Goal: Transaction & Acquisition: Purchase product/service

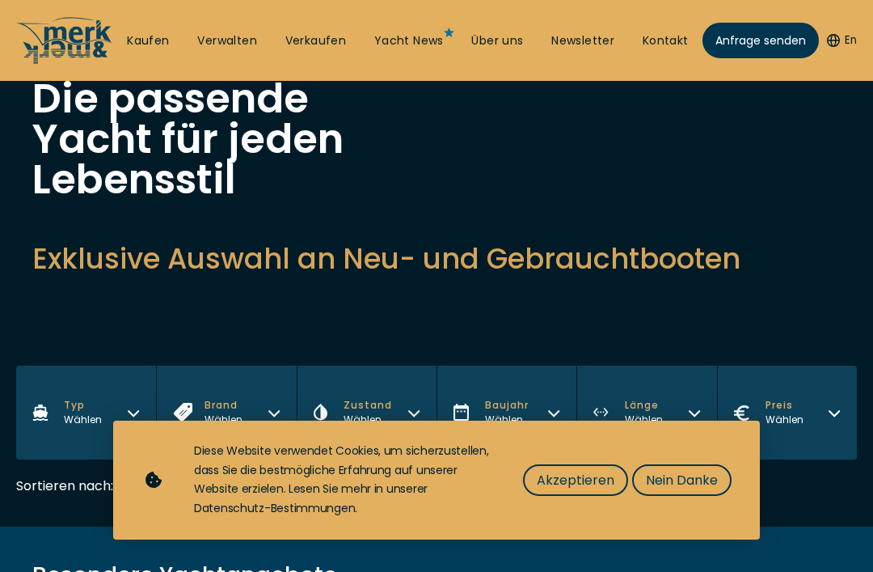
click at [596, 490] on span "Akzeptieren" at bounding box center [576, 480] width 78 height 20
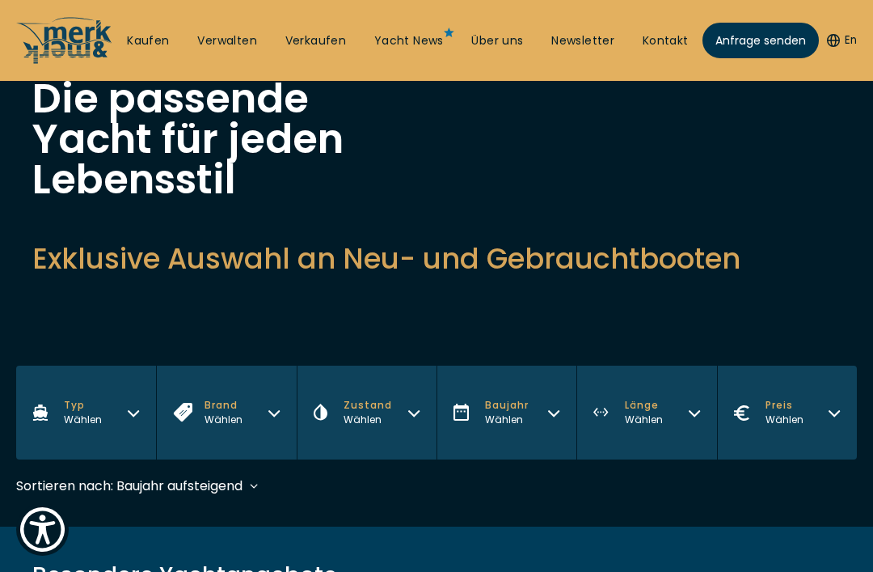
click at [681, 425] on button "Länge Wählen" at bounding box center [647, 413] width 140 height 94
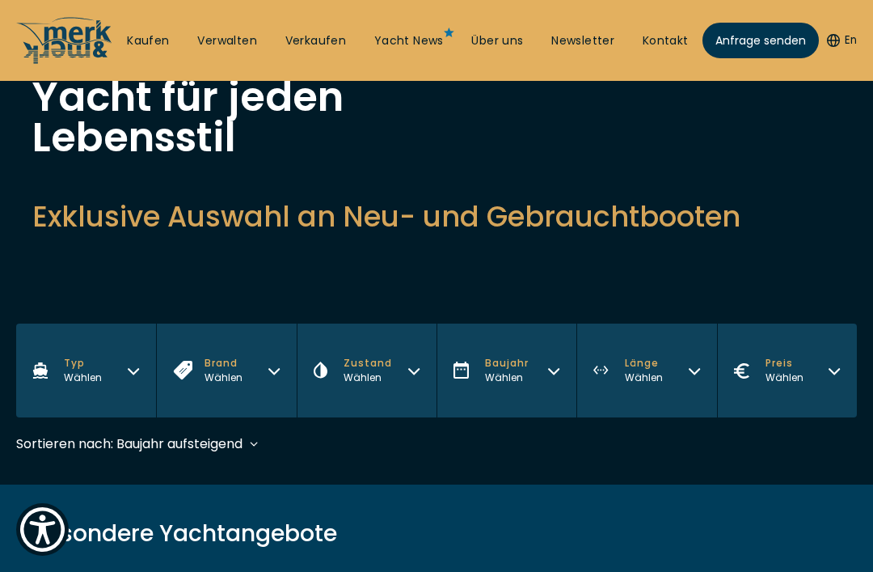
click at [679, 378] on button "Länge Wählen" at bounding box center [647, 370] width 140 height 94
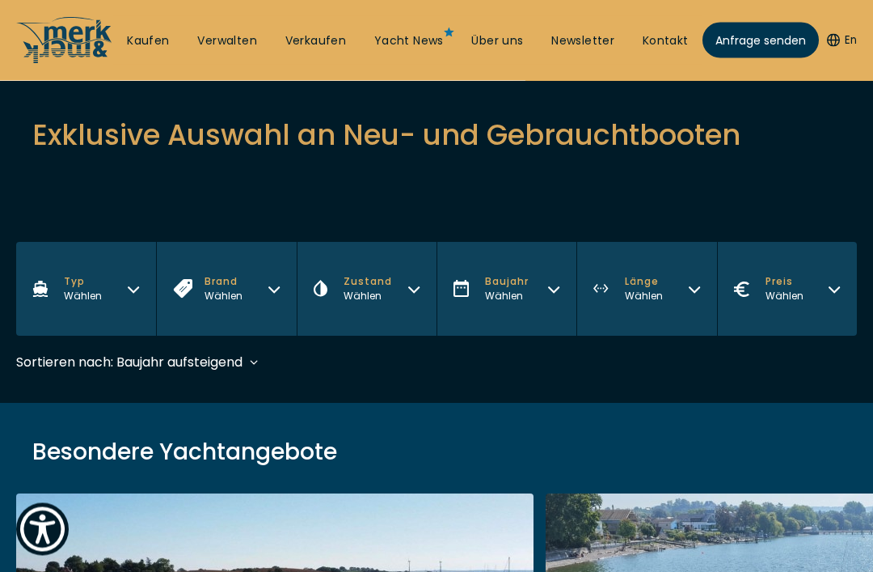
scroll to position [239, 0]
click at [670, 284] on button "Länge Wählen" at bounding box center [647, 289] width 140 height 94
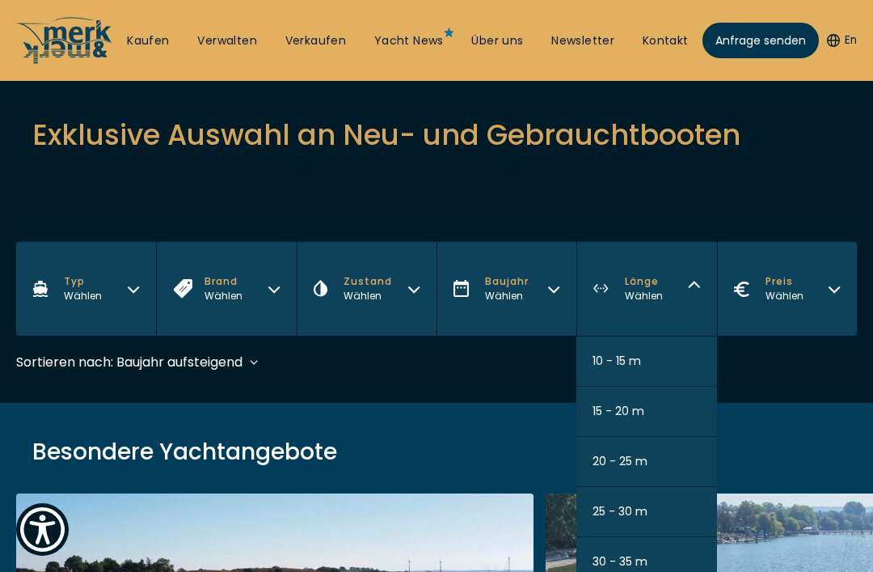
click at [693, 413] on button "15 - 20 m" at bounding box center [647, 412] width 140 height 50
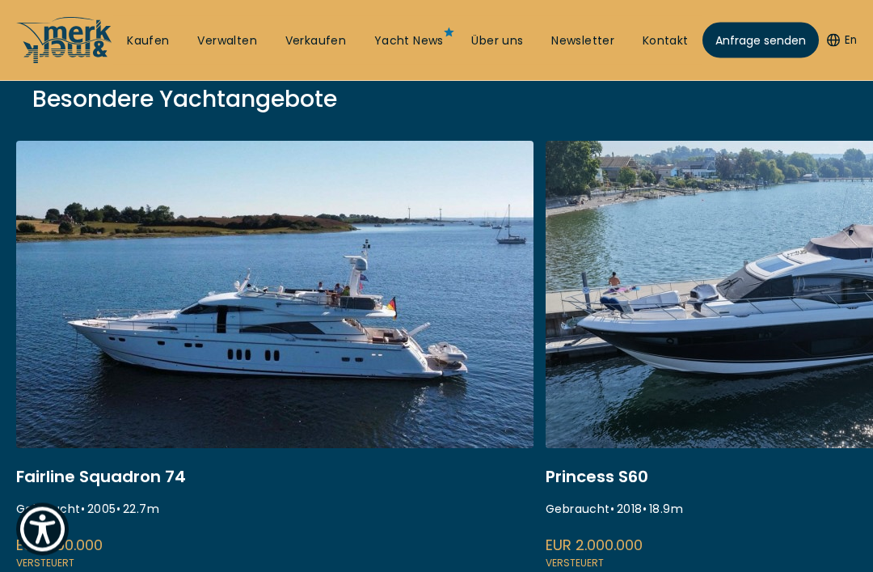
scroll to position [580, 0]
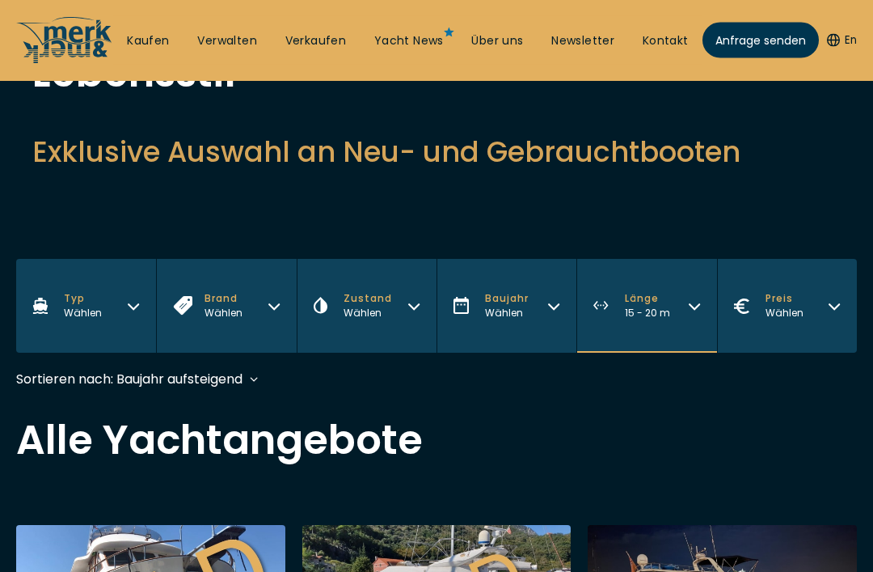
click at [519, 310] on div "Wählen" at bounding box center [507, 313] width 44 height 15
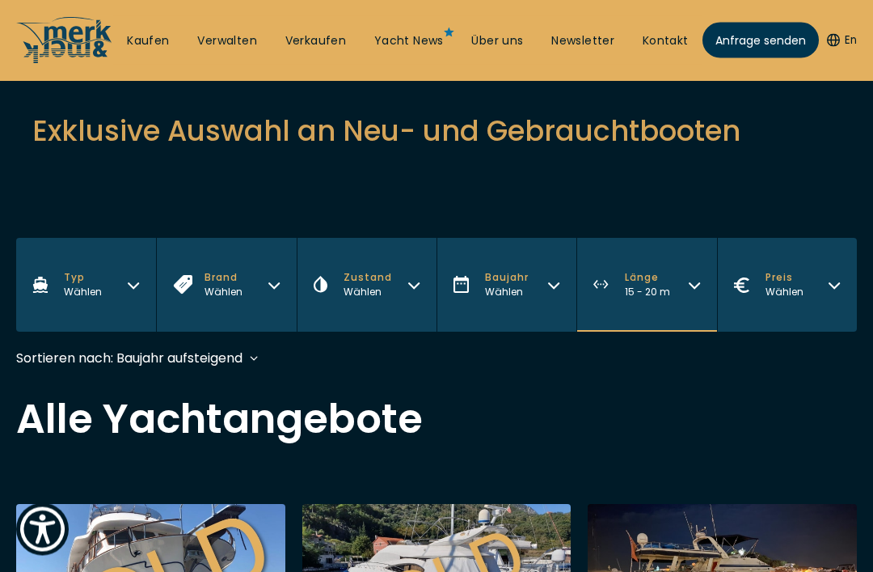
scroll to position [243, 0]
click at [551, 302] on button "Baujahr Wählen" at bounding box center [507, 285] width 140 height 94
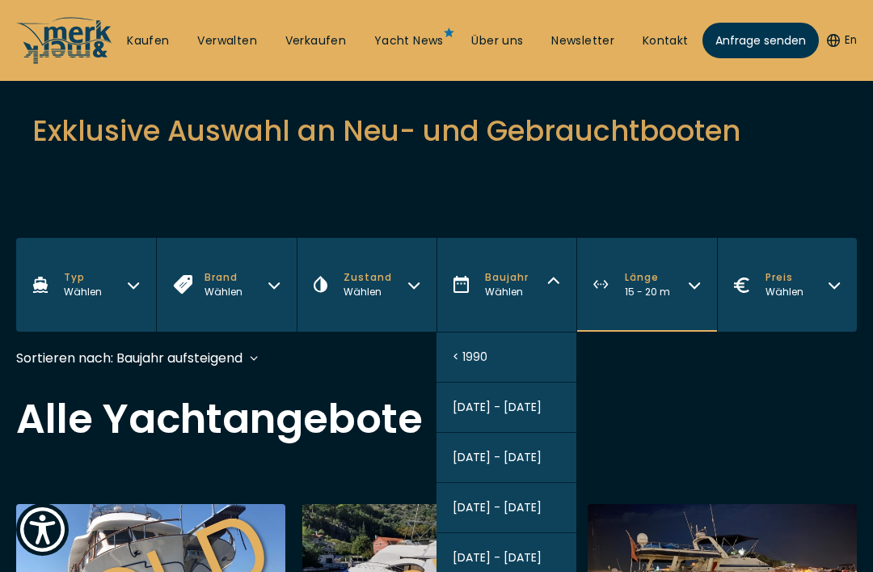
click at [537, 556] on button "2005 - 2010" at bounding box center [507, 558] width 140 height 50
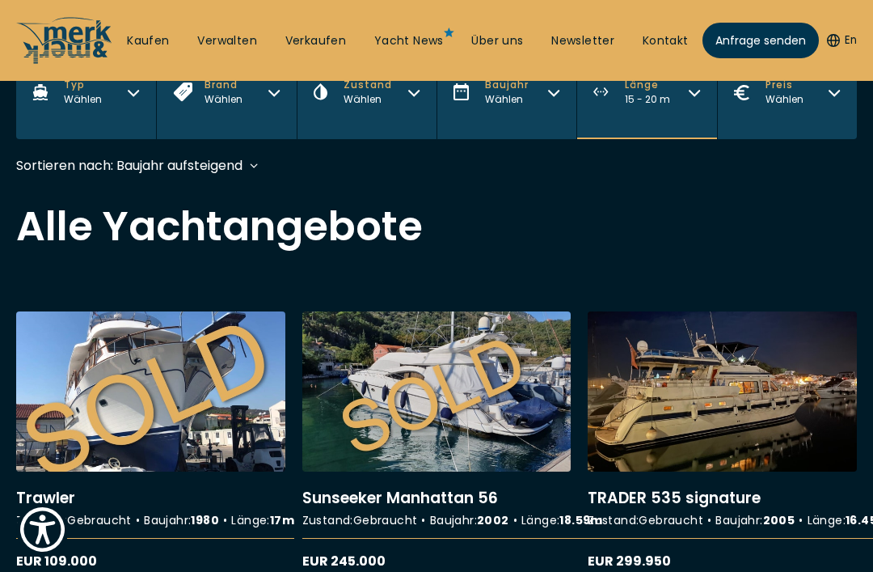
scroll to position [481, 0]
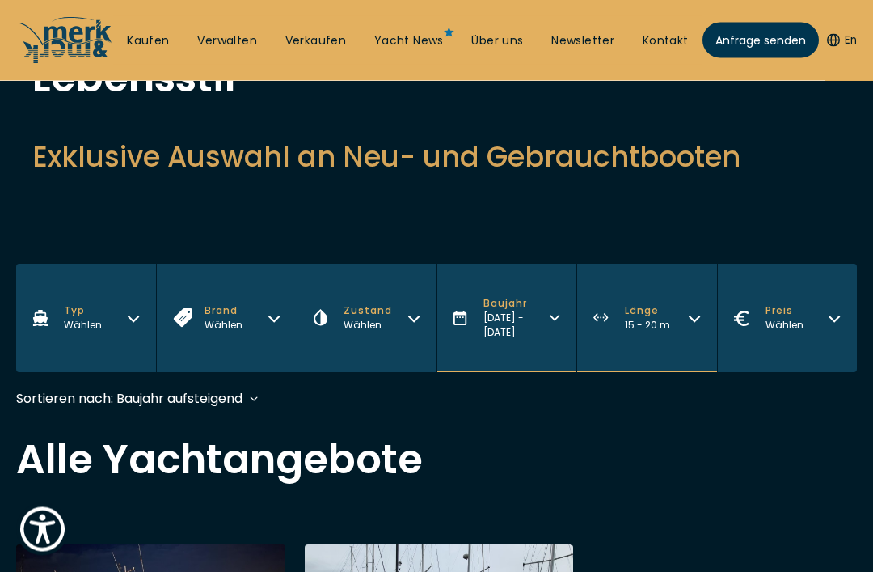
scroll to position [218, 0]
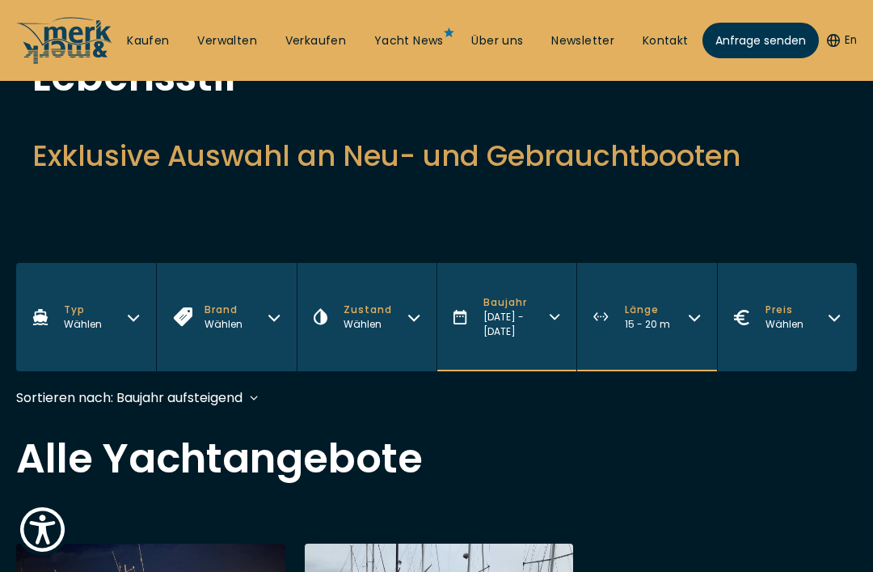
click at [573, 300] on button "Baujahr 2005 - 2010" at bounding box center [507, 317] width 140 height 108
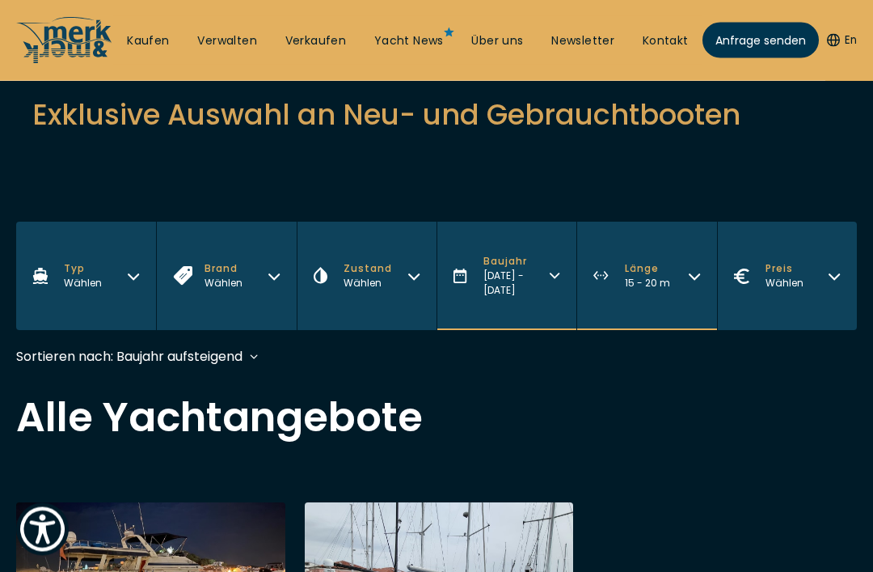
scroll to position [260, 0]
click at [530, 264] on span "Baujahr" at bounding box center [517, 261] width 66 height 15
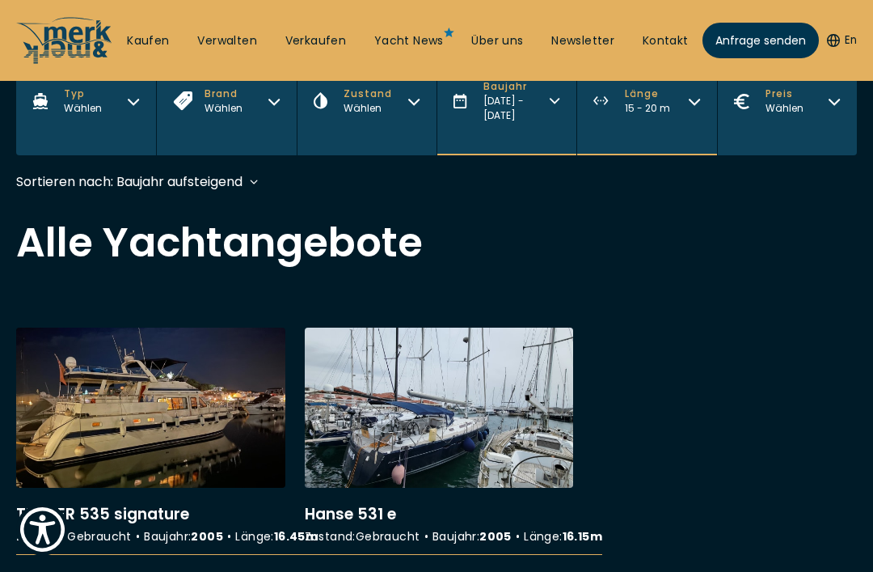
scroll to position [481, 0]
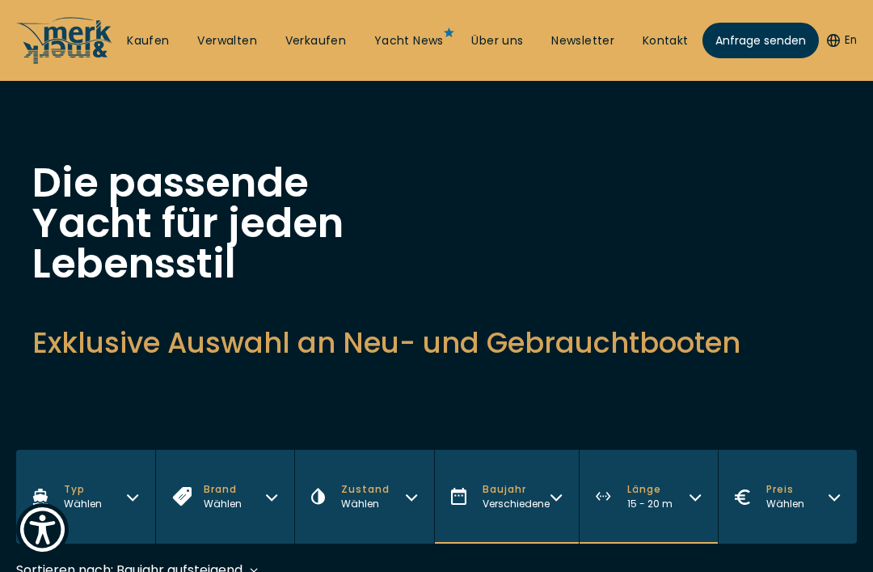
scroll to position [26, 0]
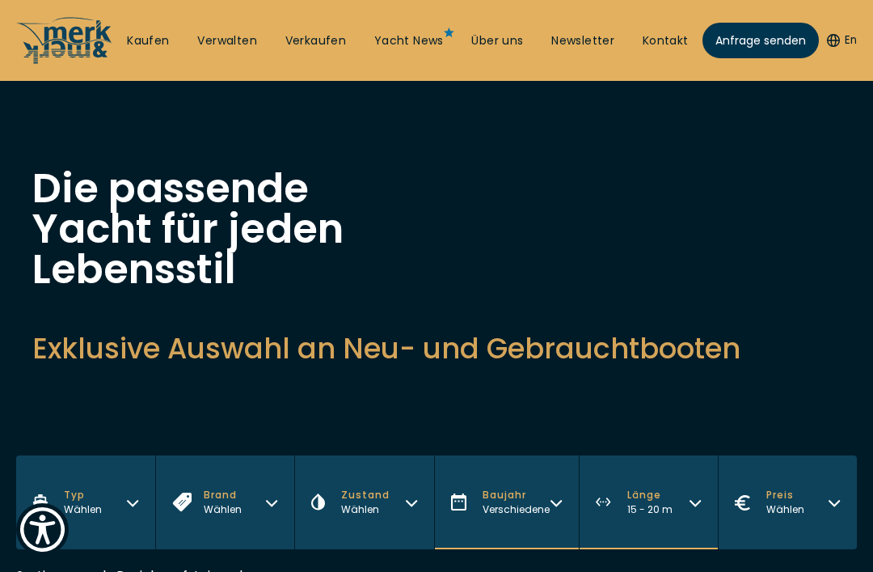
click at [552, 486] on button "Baujahr Verschiedene" at bounding box center [506, 502] width 145 height 94
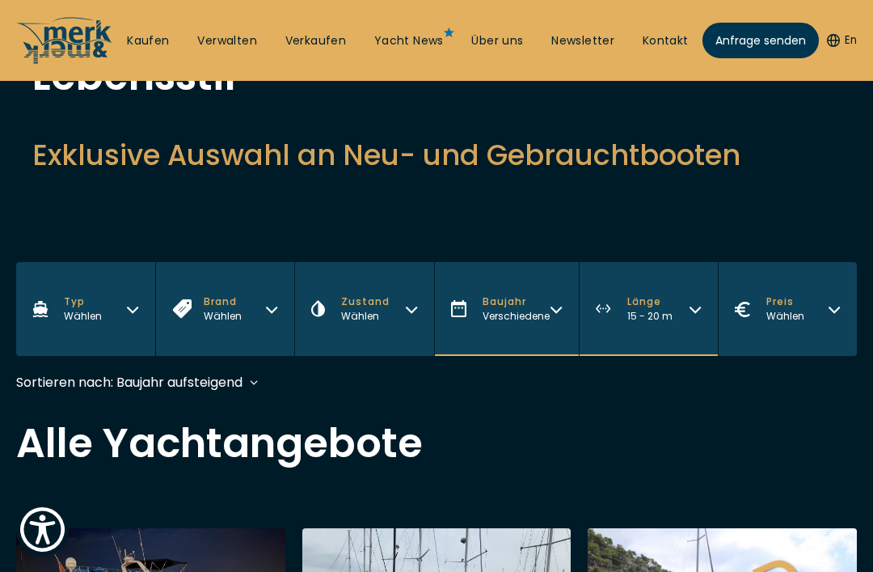
click at [516, 306] on span "Baujahr" at bounding box center [516, 301] width 67 height 15
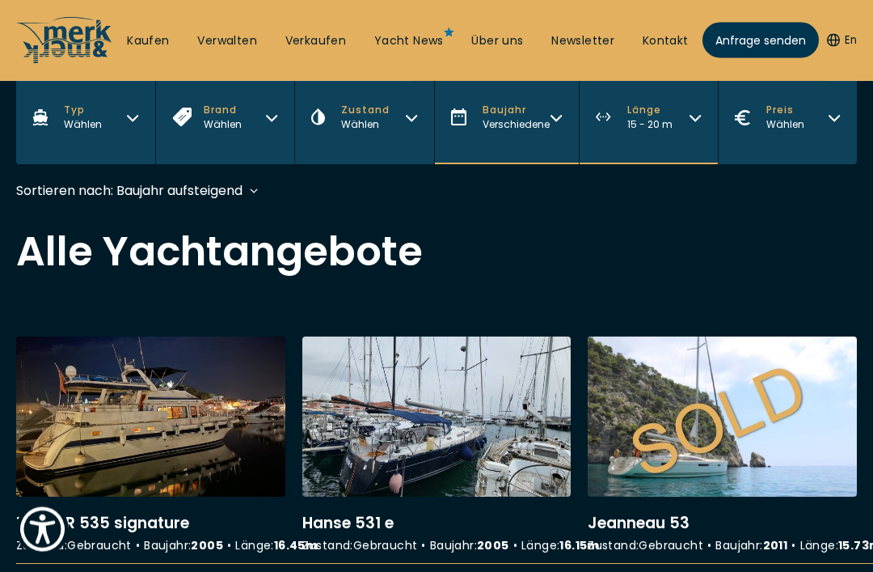
click at [540, 132] on span "Verschiedene" at bounding box center [516, 125] width 67 height 14
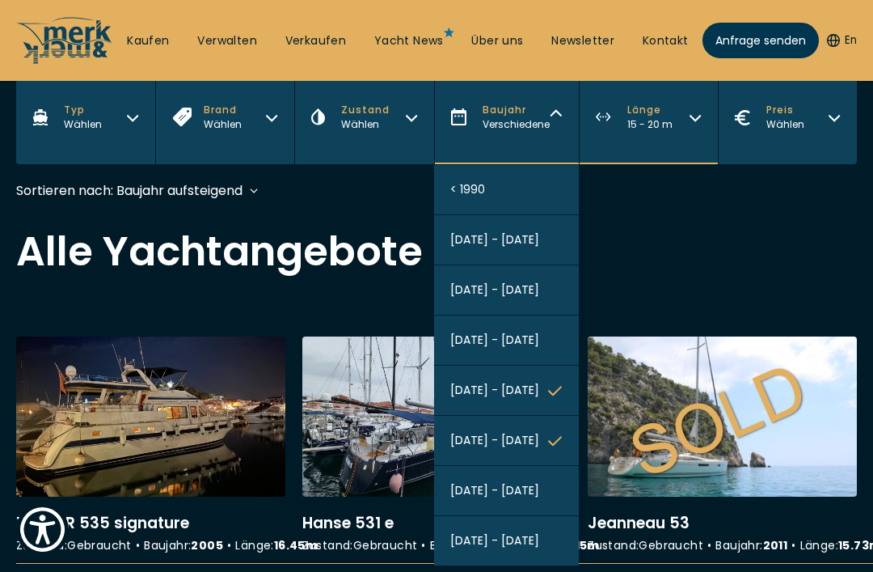
click at [547, 550] on button "2020 - 2025" at bounding box center [506, 541] width 145 height 50
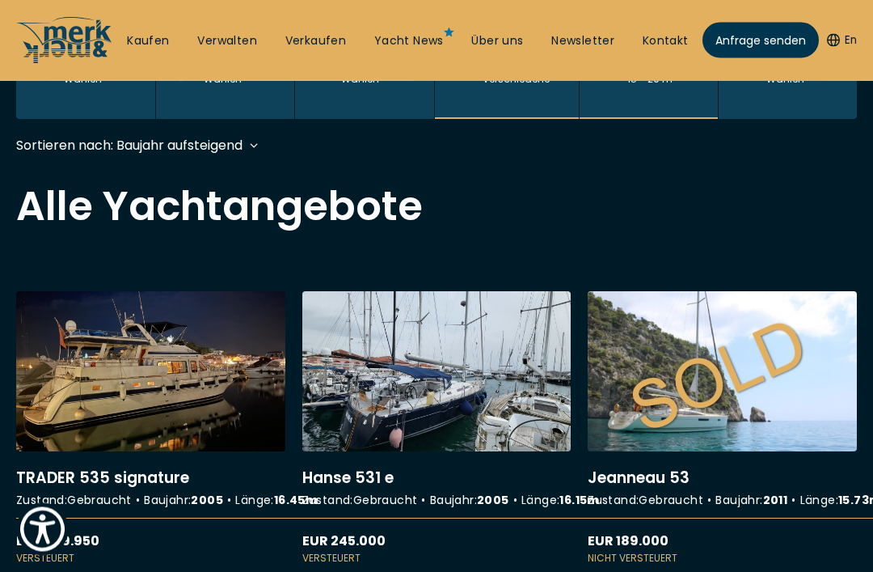
scroll to position [481, 0]
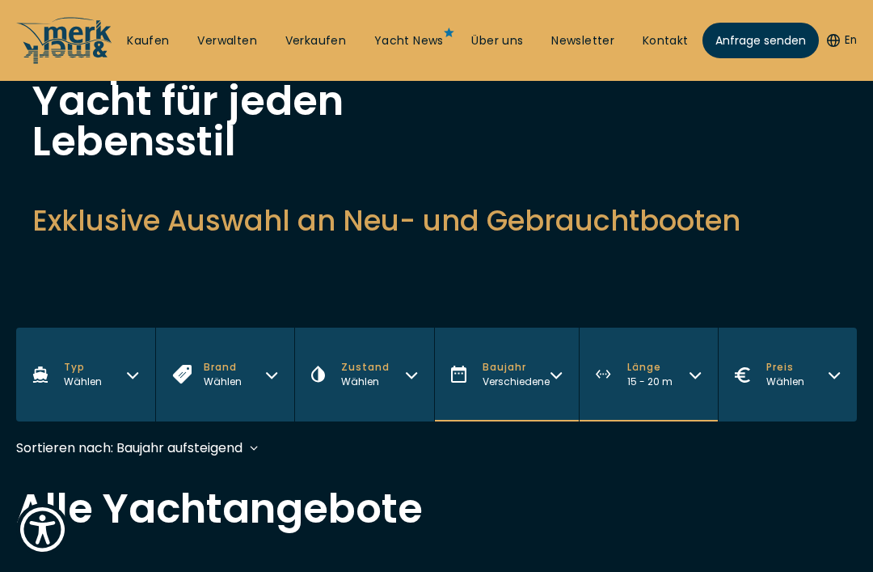
scroll to position [151, 0]
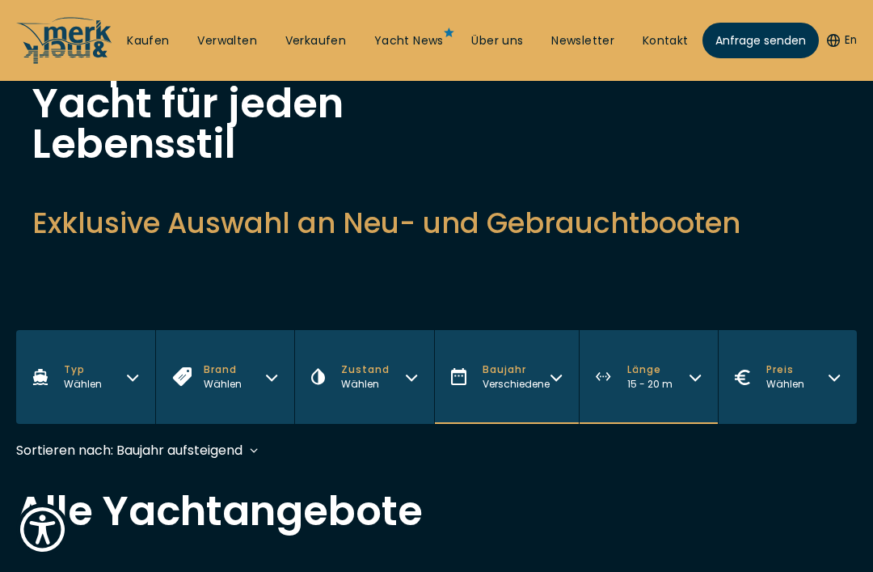
click at [535, 383] on span "Verschiedene" at bounding box center [516, 384] width 67 height 14
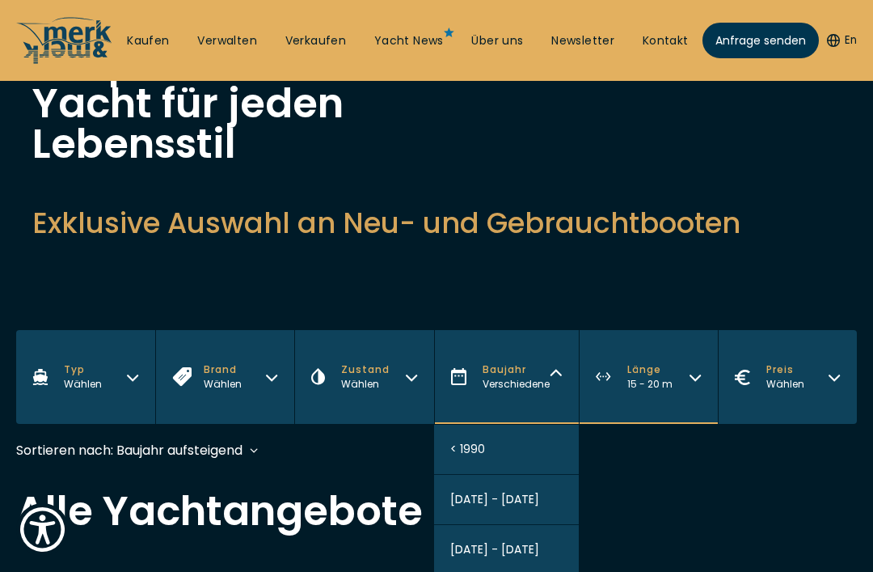
click at [655, 375] on span "Länge" at bounding box center [650, 369] width 45 height 15
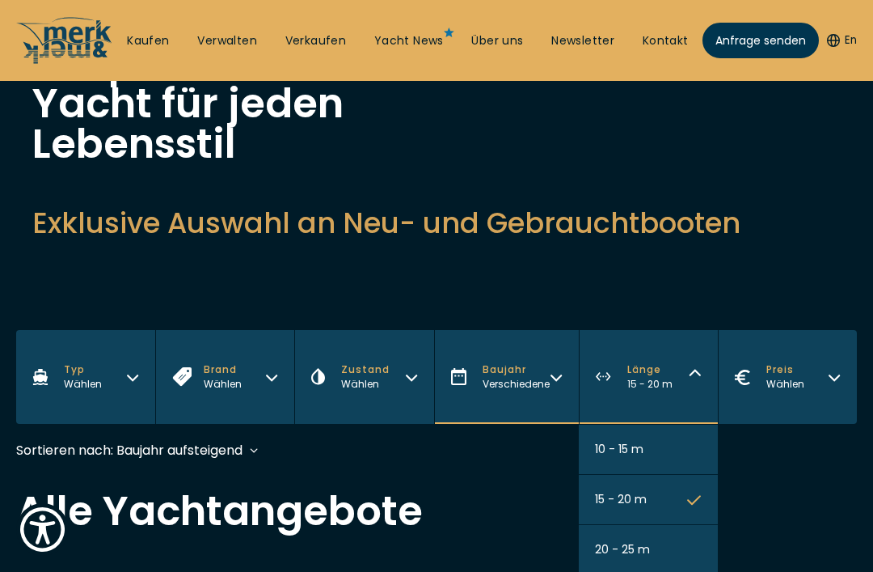
click at [671, 467] on button "10 - 15 m" at bounding box center [648, 450] width 139 height 50
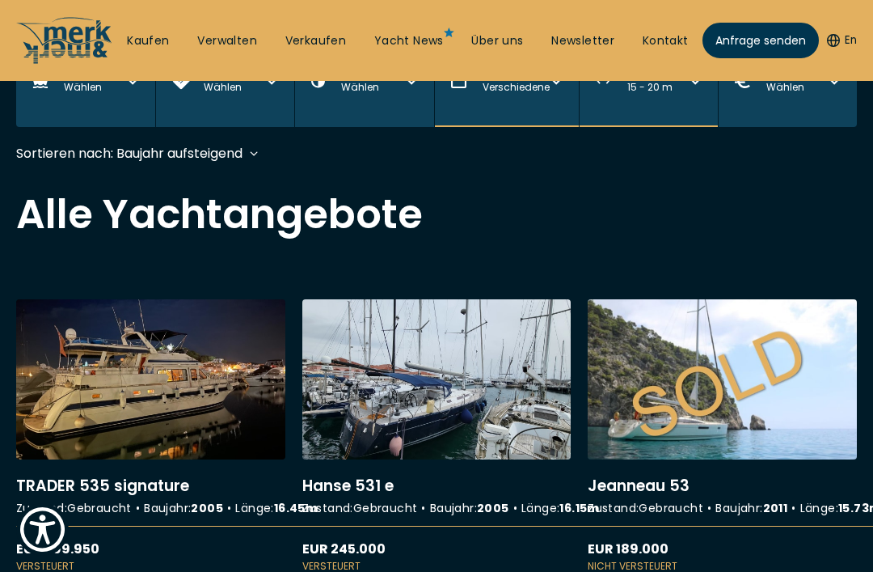
scroll to position [481, 0]
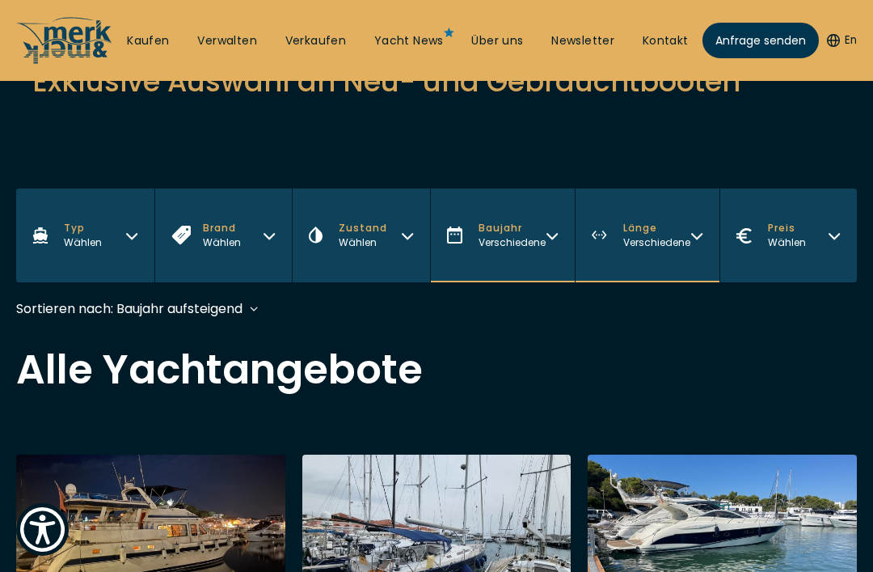
scroll to position [294, 0]
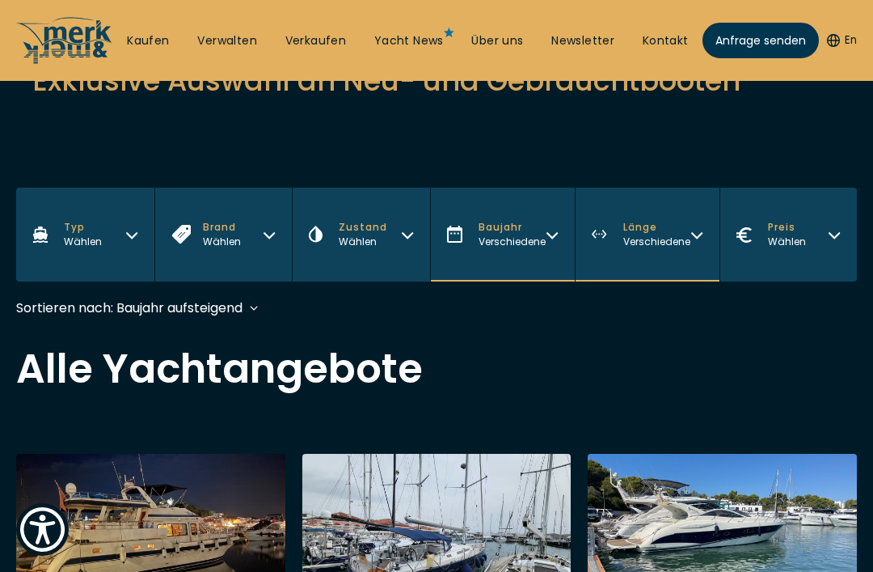
click at [526, 226] on span "Baujahr" at bounding box center [512, 227] width 67 height 15
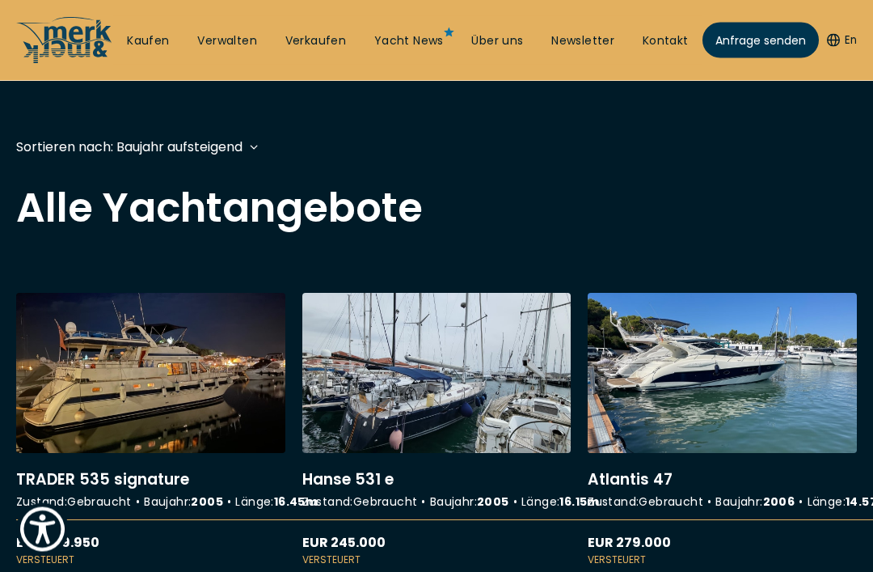
scroll to position [481, 0]
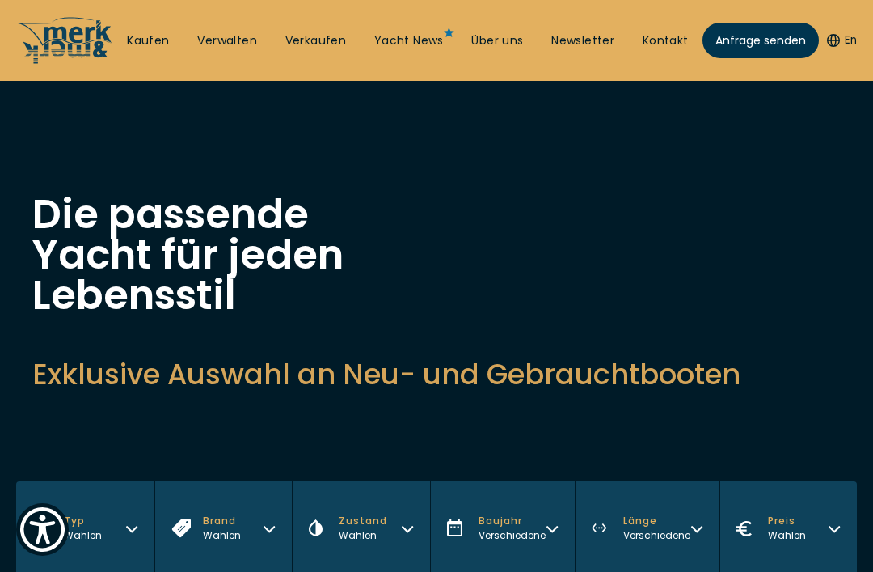
click at [526, 542] on span "Verschiedene" at bounding box center [512, 535] width 67 height 14
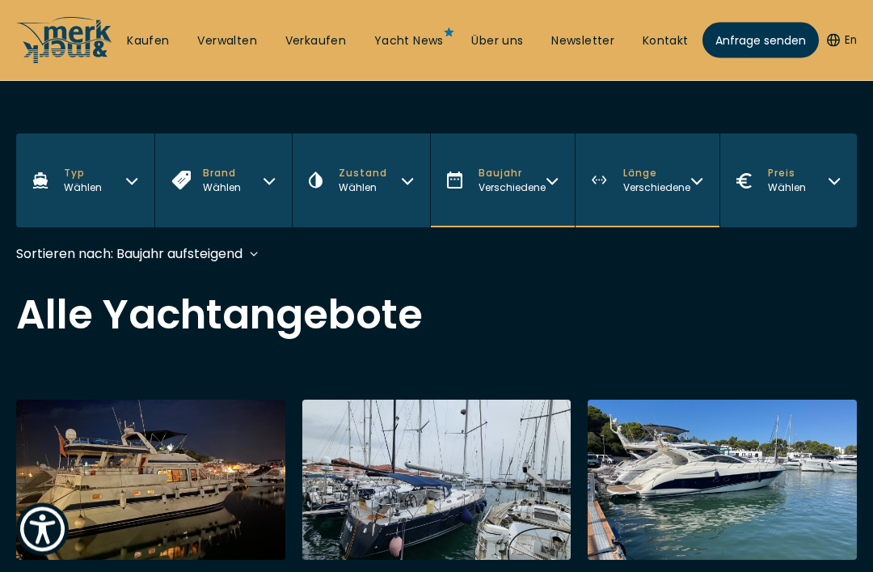
click at [522, 188] on span "Verschiedene" at bounding box center [512, 188] width 67 height 14
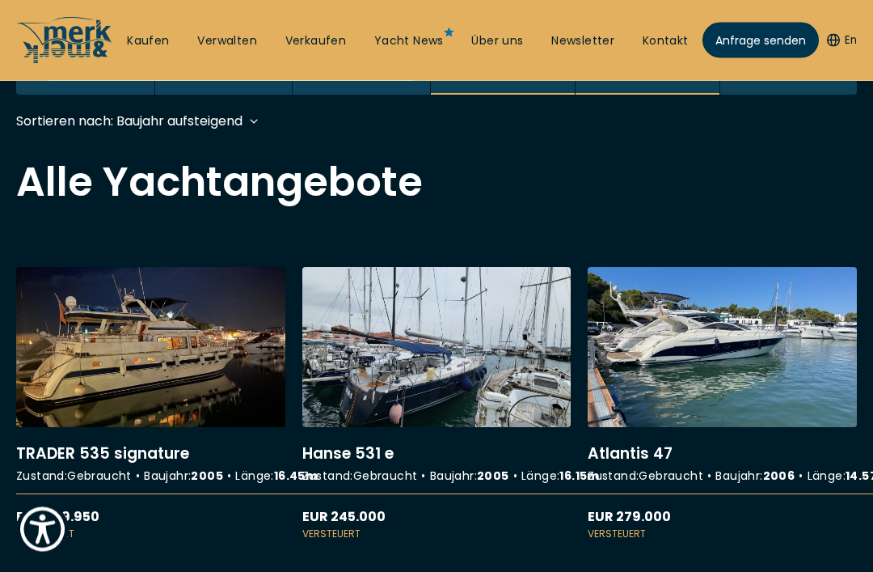
click at [522, 95] on button "Baujahr Verschiedene" at bounding box center [502, 49] width 145 height 94
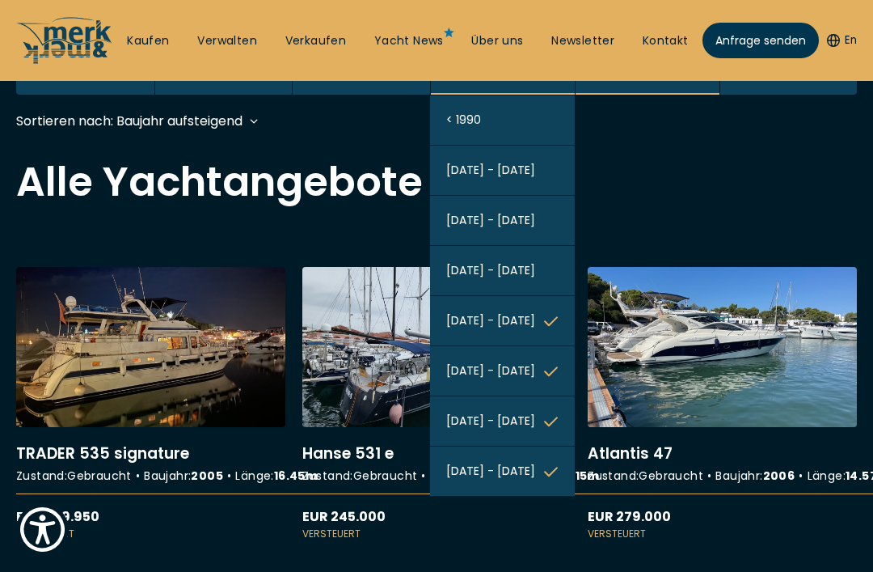
click at [545, 272] on button "2000 - 2005" at bounding box center [502, 271] width 145 height 50
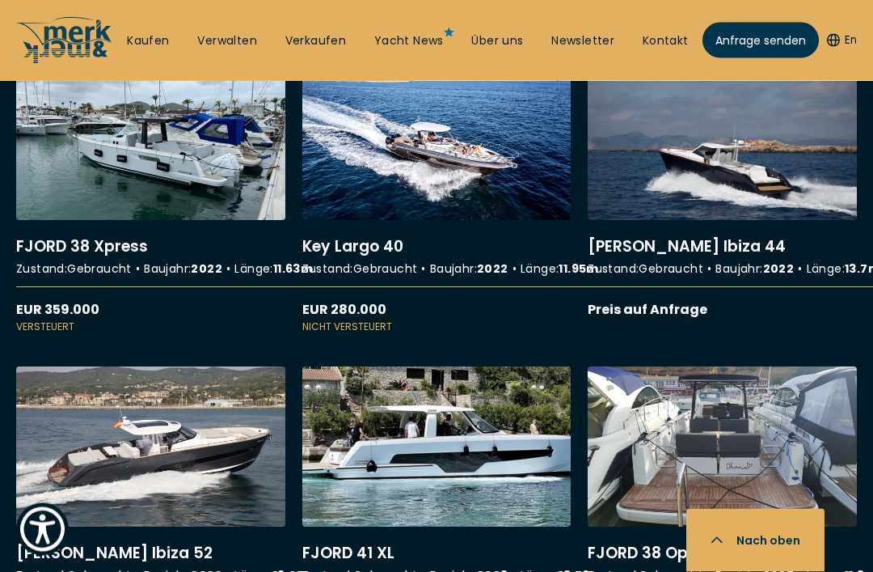
scroll to position [2648, 0]
click at [508, 254] on link "More details about Key Largo 40" at bounding box center [436, 198] width 269 height 274
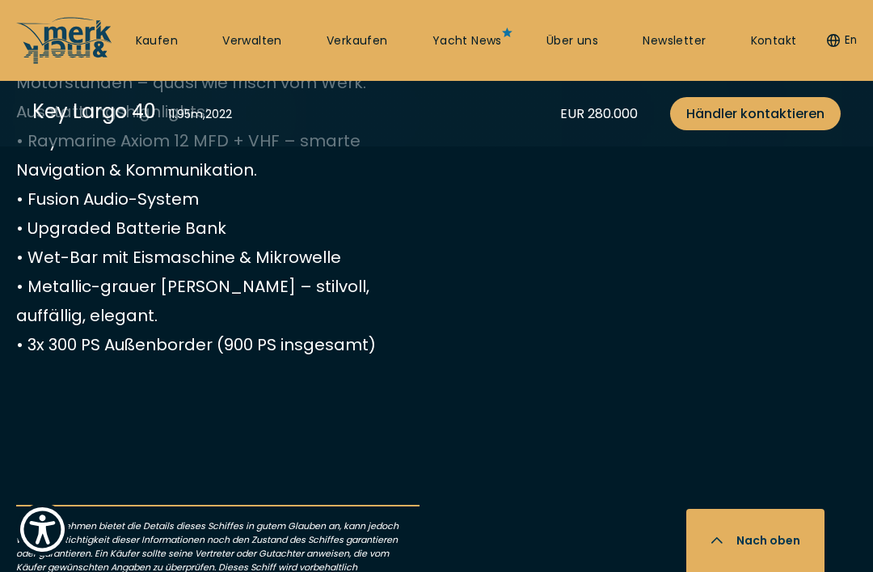
scroll to position [871, 0]
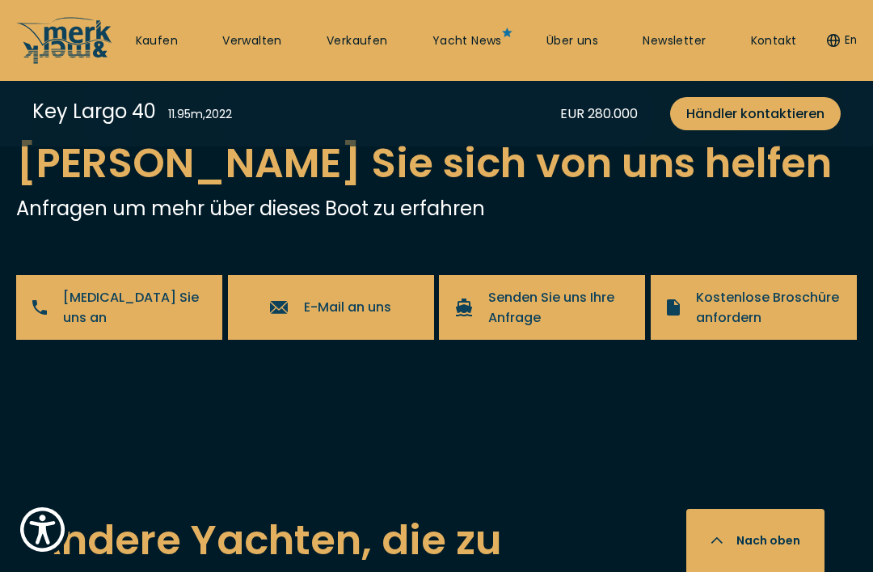
scroll to position [3608, 0]
